Goal: Task Accomplishment & Management: Manage account settings

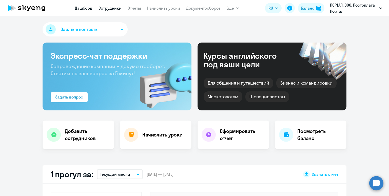
click at [109, 9] on link "Сотрудники" at bounding box center [109, 8] width 23 height 5
select select "30"
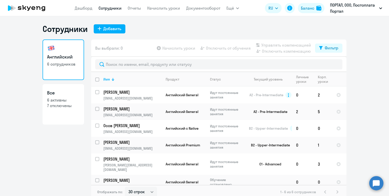
click at [95, 78] on input "deselect all" at bounding box center [100, 82] width 10 height 10
checkbox input "true"
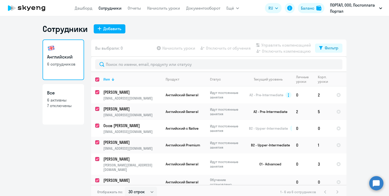
checkbox input "true"
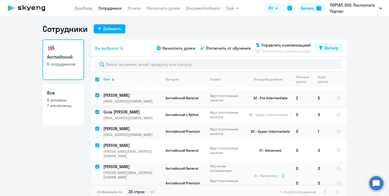
scroll to position [3, 0]
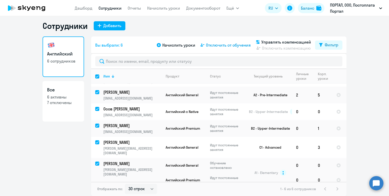
click at [226, 43] on span "Отключить от обучения" at bounding box center [228, 45] width 45 height 6
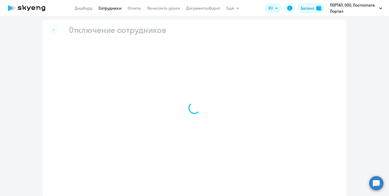
select select "all"
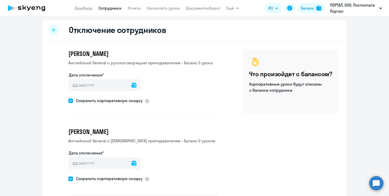
click at [131, 82] on div at bounding box center [133, 85] width 5 height 12
click at [131, 85] on icon at bounding box center [133, 85] width 5 height 5
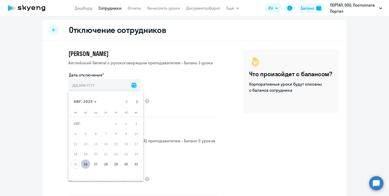
click at [85, 164] on span "26" at bounding box center [85, 163] width 9 height 9
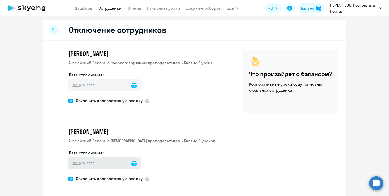
type input "[DATE]"
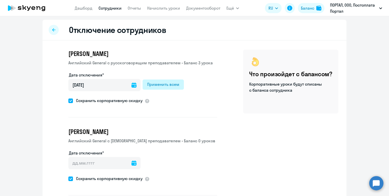
click at [149, 86] on div "Применить всем" at bounding box center [163, 84] width 32 height 6
type input "[DATE]"
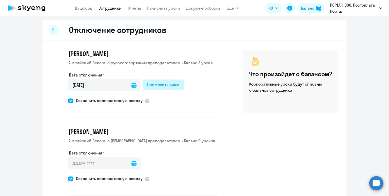
type input "[DATE]"
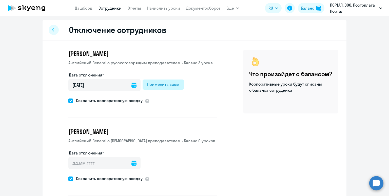
type input "[DATE]"
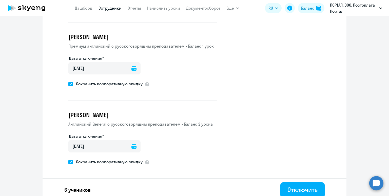
scroll to position [372, 0]
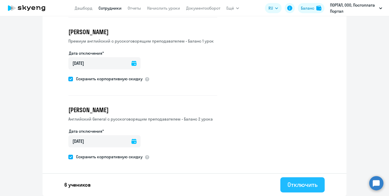
click at [294, 184] on div "Отключить" at bounding box center [302, 184] width 30 height 8
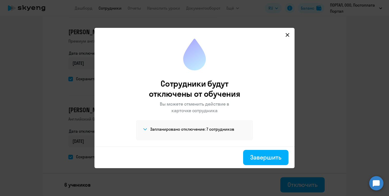
click at [173, 129] on h4 "Запланировано отключение: 7 сотрудников" at bounding box center [192, 129] width 84 height 6
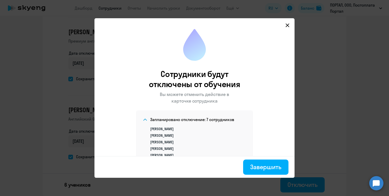
scroll to position [29, 0]
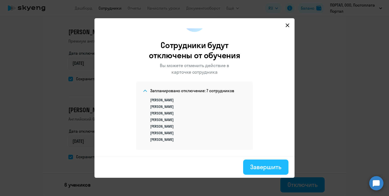
click at [251, 166] on div "Завершить" at bounding box center [265, 167] width 31 height 8
select select "30"
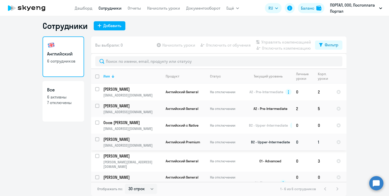
scroll to position [7, 0]
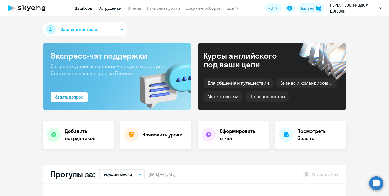
click at [111, 8] on link "Сотрудники" at bounding box center [109, 8] width 23 height 5
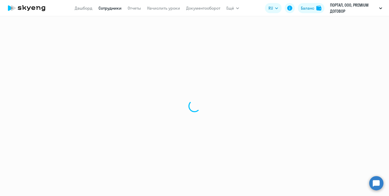
select select "30"
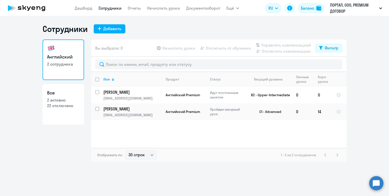
click at [97, 79] on input "deselect all" at bounding box center [100, 82] width 10 height 10
checkbox input "true"
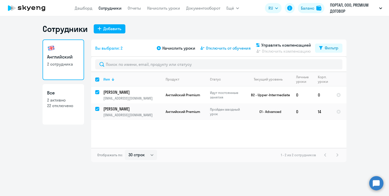
click at [216, 49] on span "Отключить от обучения" at bounding box center [228, 48] width 45 height 6
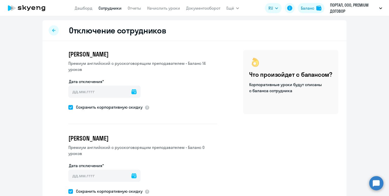
click at [131, 91] on icon at bounding box center [133, 91] width 5 height 5
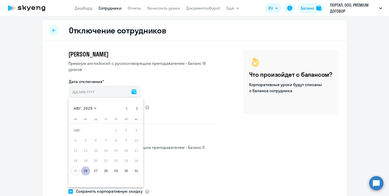
click at [86, 167] on span "26" at bounding box center [85, 170] width 9 height 9
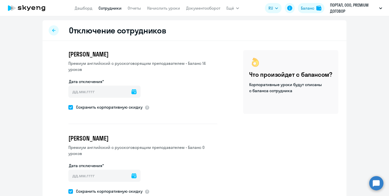
type input "26.08.2025"
type input "26.8.2025"
click at [168, 90] on div "Применить всем" at bounding box center [163, 91] width 32 height 6
type input "[DATE]"
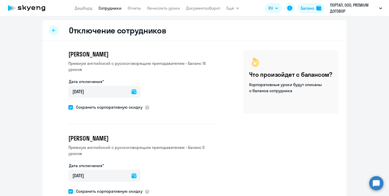
scroll to position [34, 0]
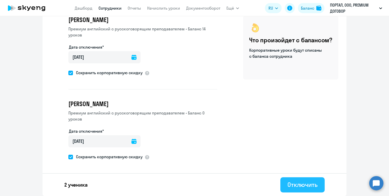
click at [298, 189] on button "Отключить" at bounding box center [302, 184] width 44 height 15
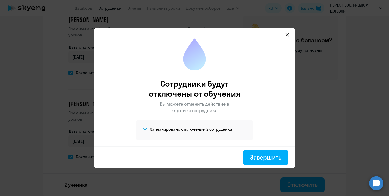
click at [230, 126] on div "Запланировано отключение: 2 сотрудника Дмитрий Зубков Екатерина Котихина" at bounding box center [194, 130] width 117 height 20
click at [217, 131] on h4 "Запланировано отключение: 2 сотрудника" at bounding box center [191, 129] width 82 height 6
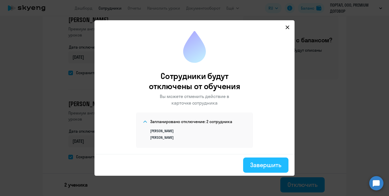
click at [259, 163] on div "Завершить" at bounding box center [265, 165] width 31 height 8
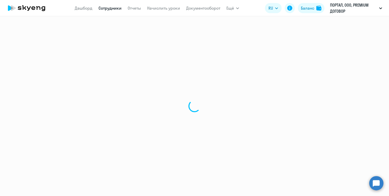
select select "30"
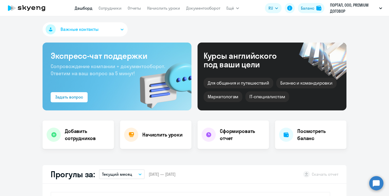
select select "30"
click at [114, 10] on link "Сотрудники" at bounding box center [109, 8] width 23 height 5
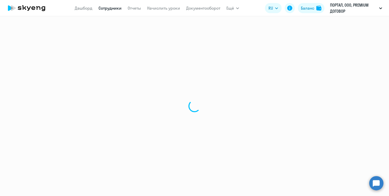
select select "30"
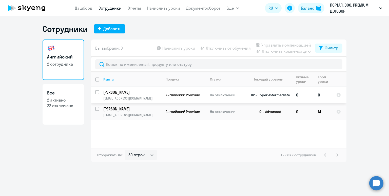
click at [205, 91] on td "Английский Premium" at bounding box center [183, 95] width 44 height 17
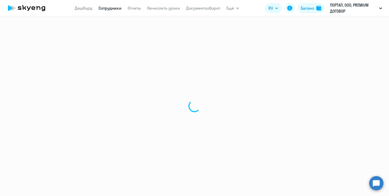
select select "english"
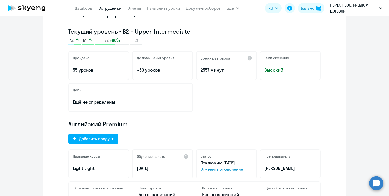
scroll to position [86, 0]
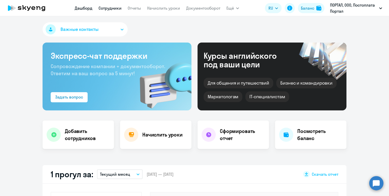
click at [109, 8] on link "Сотрудники" at bounding box center [109, 8] width 23 height 5
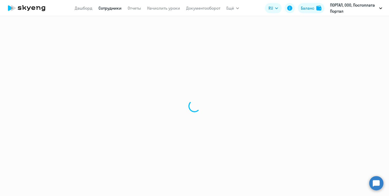
select select "30"
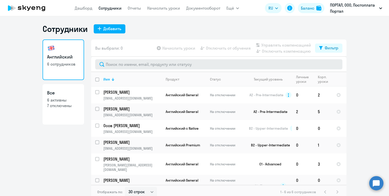
scroll to position [3, 0]
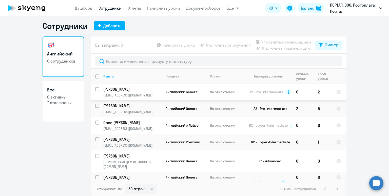
click at [208, 92] on td "На отключении" at bounding box center [225, 92] width 39 height 17
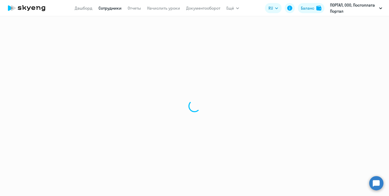
select select "english"
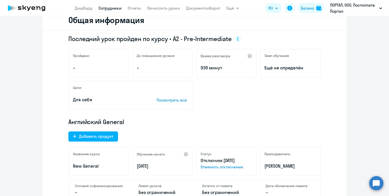
scroll to position [73, 0]
